Goal: Task Accomplishment & Management: Use online tool/utility

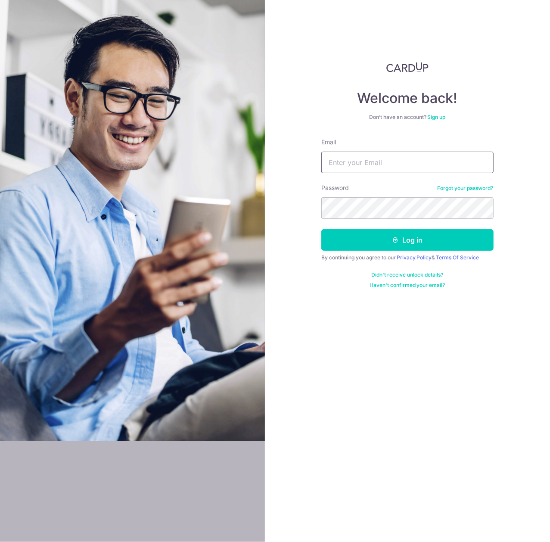
click at [362, 165] on input "Email" at bounding box center [407, 163] width 172 height 22
type input "[EMAIL_ADDRESS][DOMAIN_NAME]"
click at [321, 229] on button "Log in" at bounding box center [407, 240] width 172 height 22
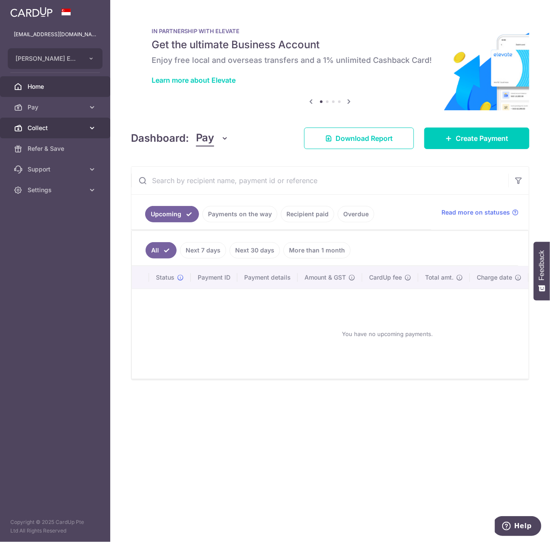
click at [65, 128] on span "Collect" at bounding box center [56, 128] width 57 height 9
